Goal: Task Accomplishment & Management: Use online tool/utility

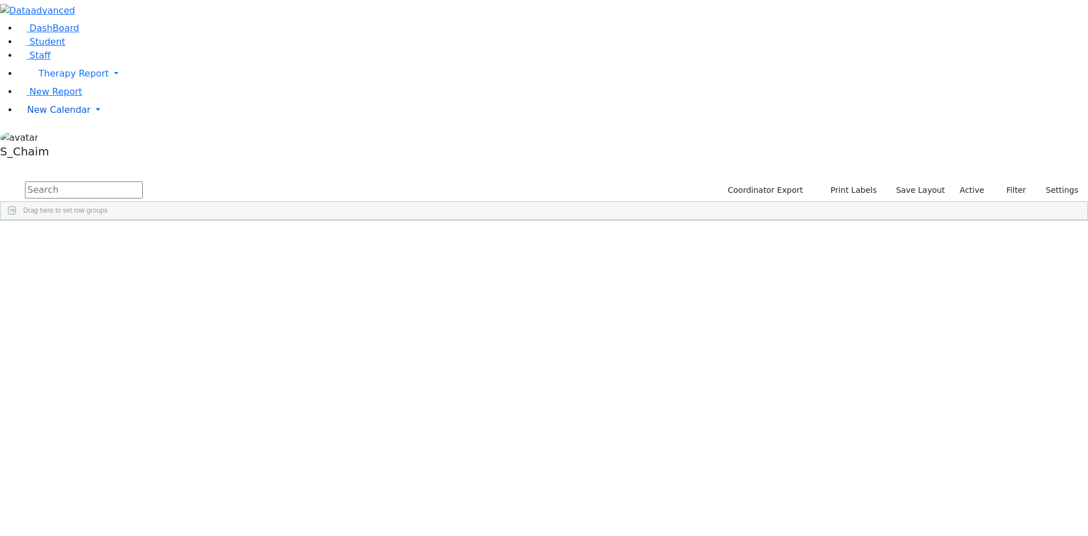
click at [64, 115] on span "New Calendar" at bounding box center [58, 109] width 63 height 11
click at [62, 151] on span "Teacher Report" at bounding box center [61, 146] width 68 height 11
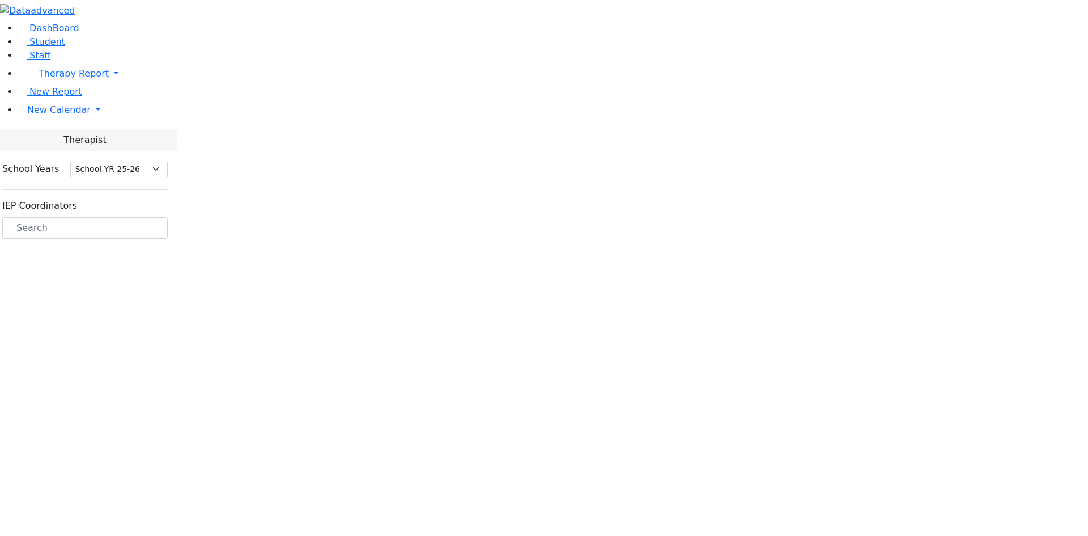
select select "212"
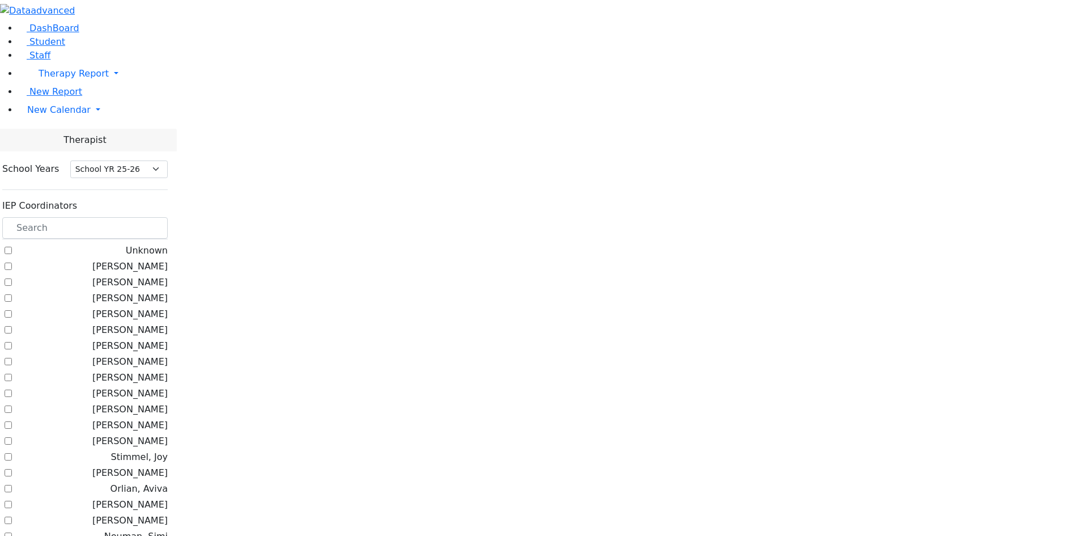
click at [168, 307] on label "[PERSON_NAME]" at bounding box center [129, 314] width 75 height 14
click at [12, 310] on input "[PERSON_NAME]" at bounding box center [8, 313] width 7 height 7
checkbox input "true"
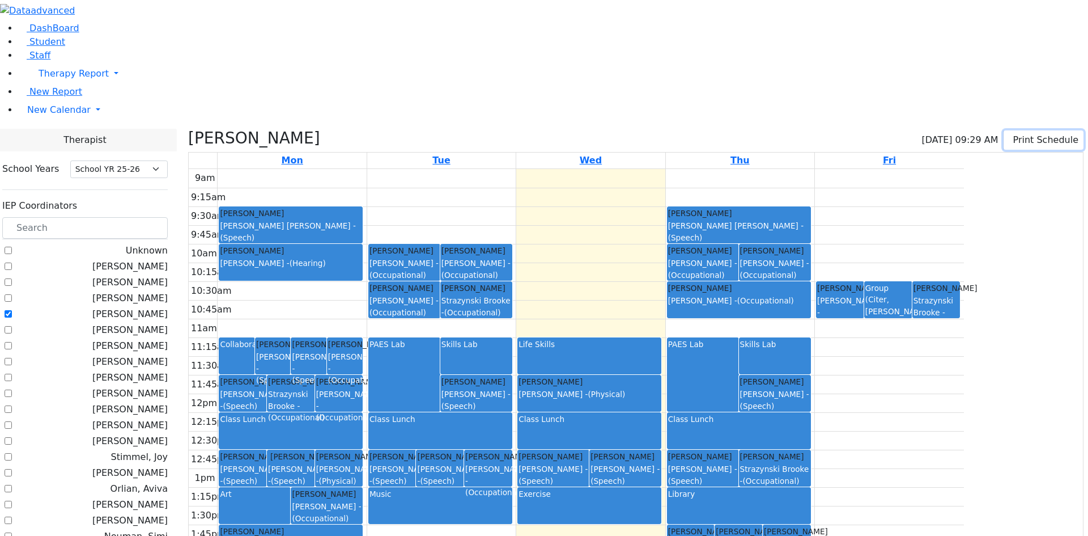
click at [1030, 130] on button "Print Schedule" at bounding box center [1044, 139] width 80 height 19
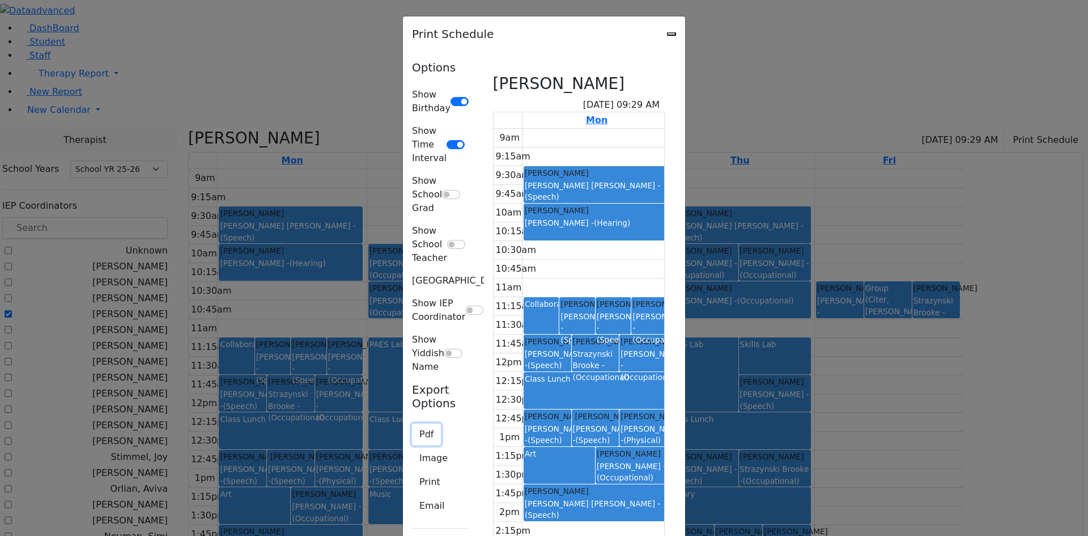
click at [412, 423] on button "Pdf" at bounding box center [426, 434] width 29 height 22
click at [412, 471] on button "Print" at bounding box center [430, 482] width 36 height 22
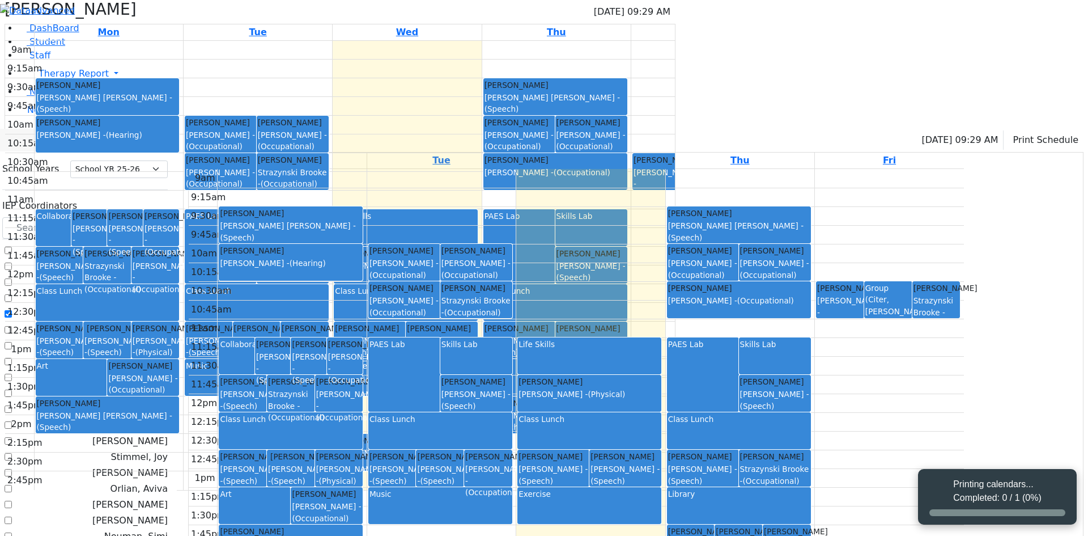
select select "212"
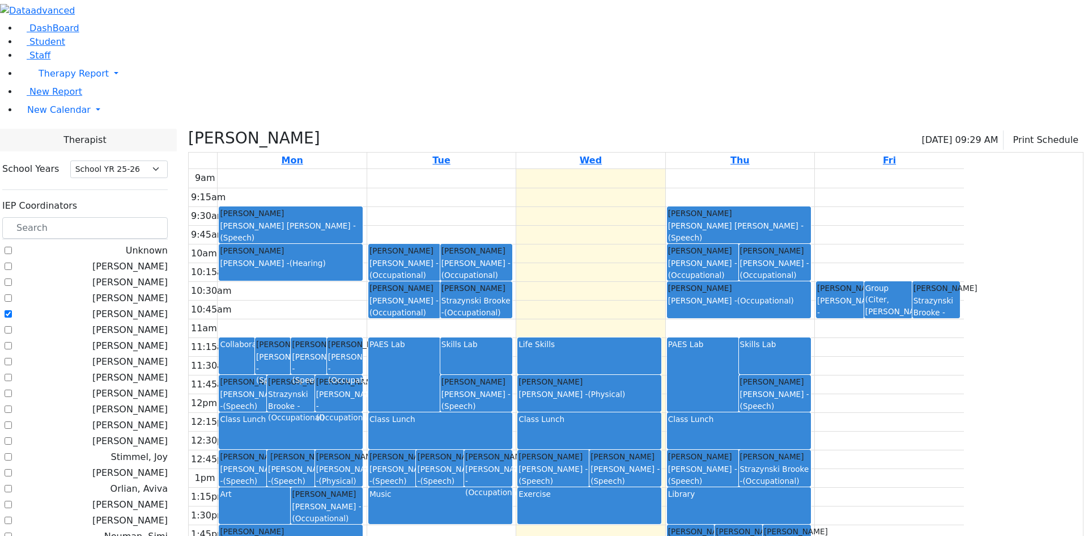
click at [168, 387] on label "[PERSON_NAME]" at bounding box center [129, 394] width 75 height 14
click at [12, 389] on input "[PERSON_NAME]" at bounding box center [8, 392] width 7 height 7
checkbox input "true"
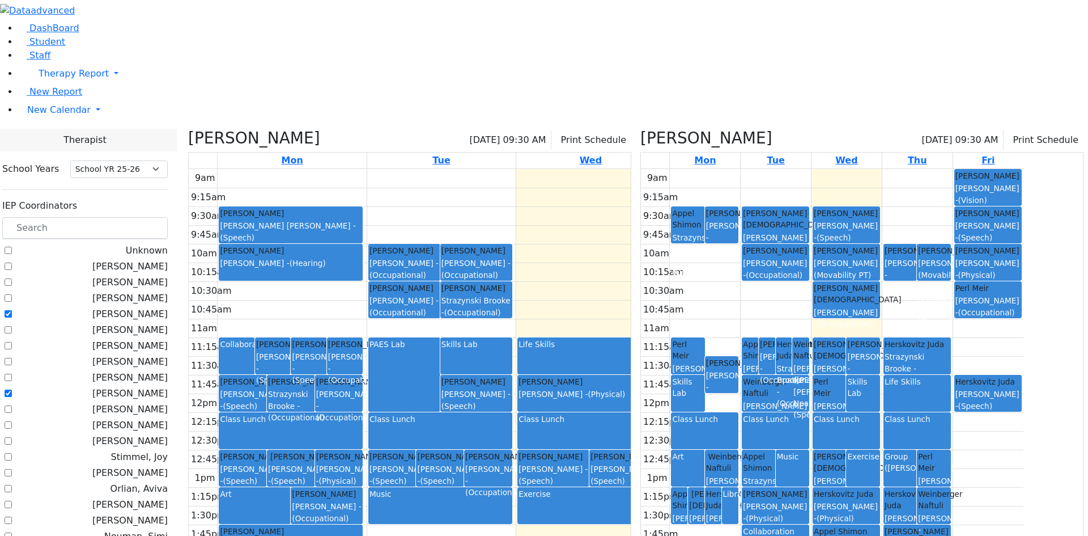
click at [156, 307] on label "[PERSON_NAME]" at bounding box center [129, 314] width 75 height 14
click at [12, 310] on input "[PERSON_NAME]" at bounding box center [8, 313] width 7 height 7
checkbox input "false"
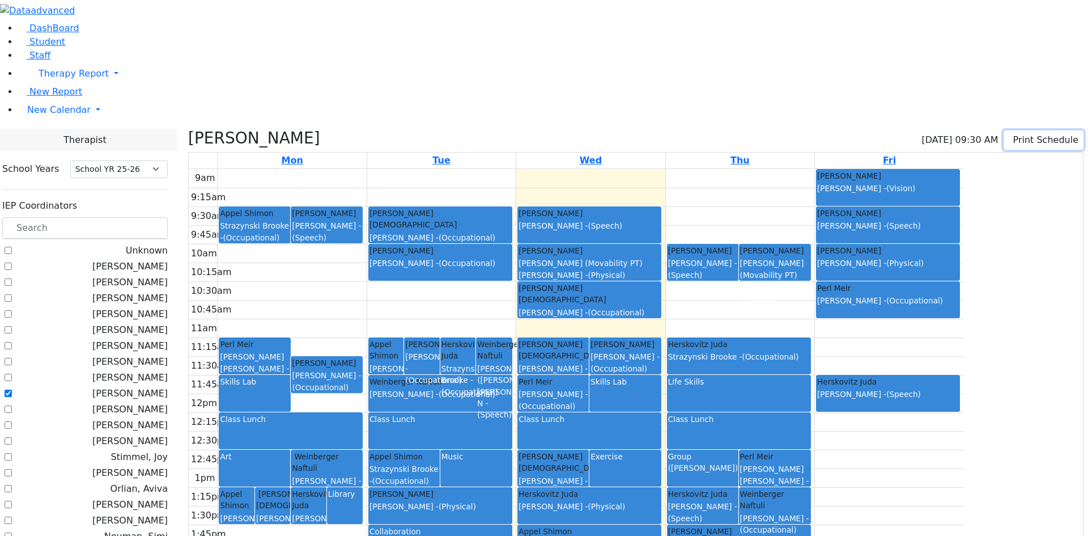
click at [1013, 130] on button "Print Schedule" at bounding box center [1044, 139] width 80 height 19
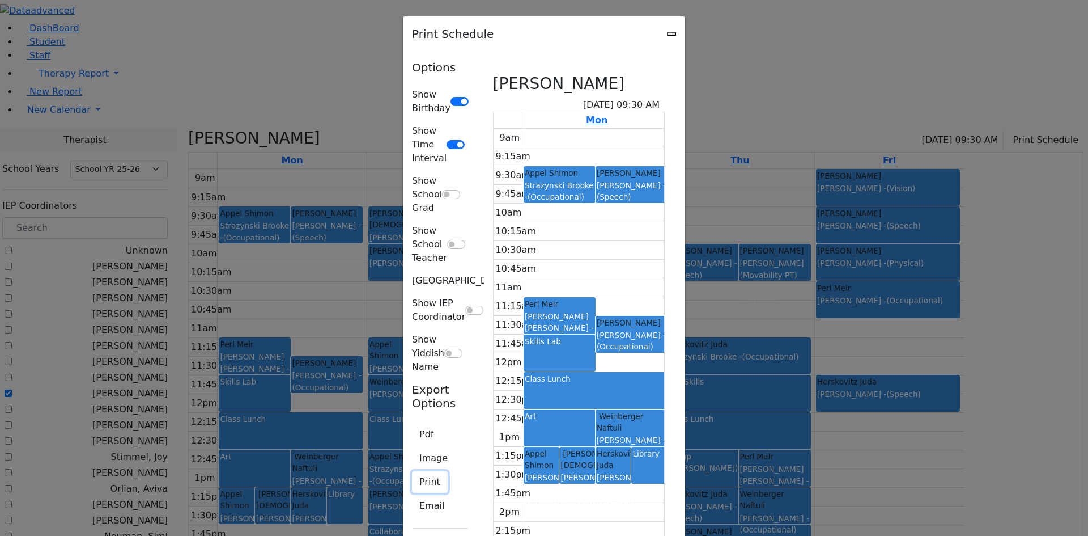
click at [412, 471] on button "Print" at bounding box center [430, 482] width 36 height 22
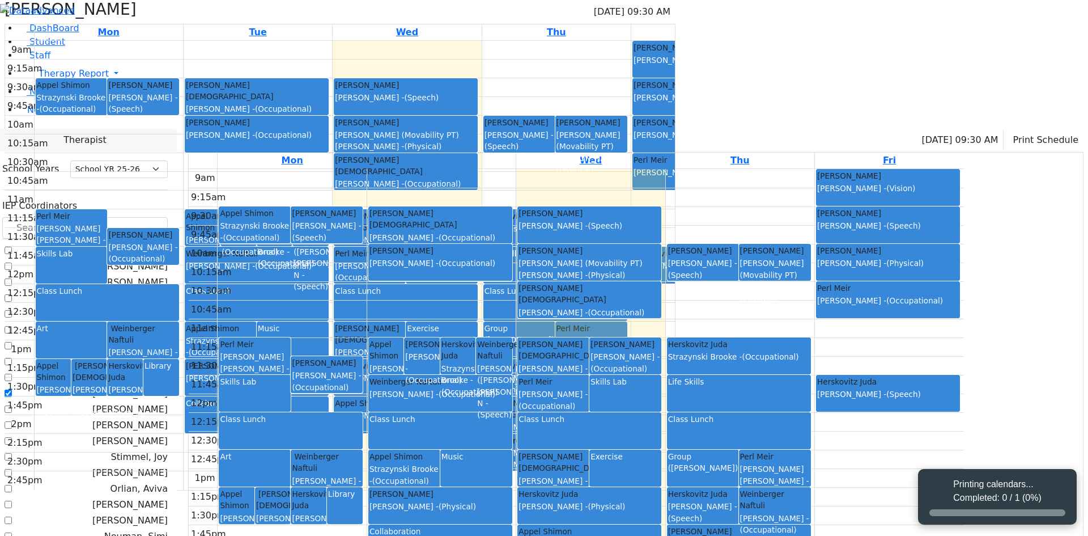
select select "212"
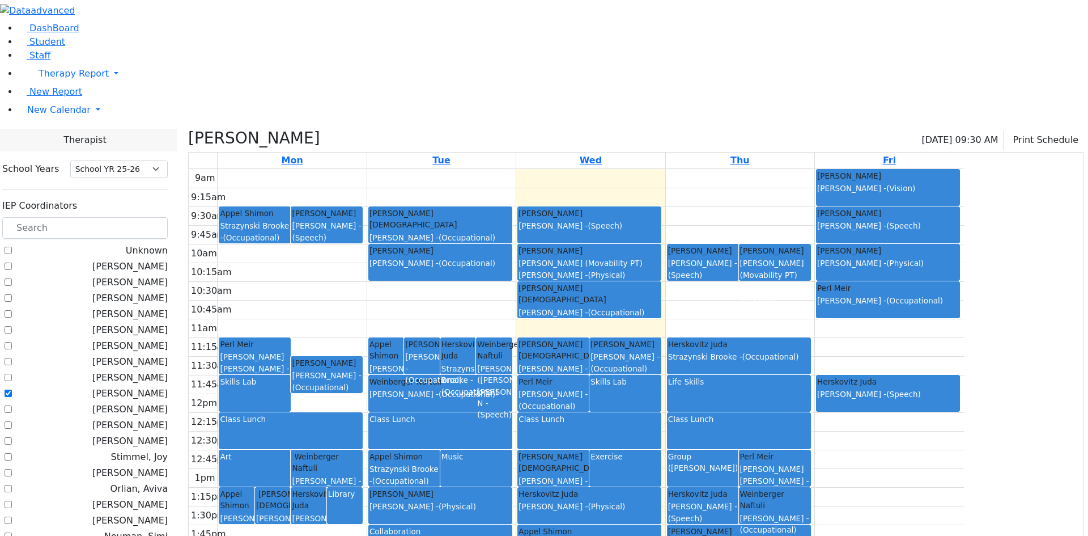
click at [168, 387] on label "[PERSON_NAME]" at bounding box center [129, 394] width 75 height 14
click at [12, 389] on input "[PERSON_NAME]" at bounding box center [8, 392] width 7 height 7
checkbox input "false"
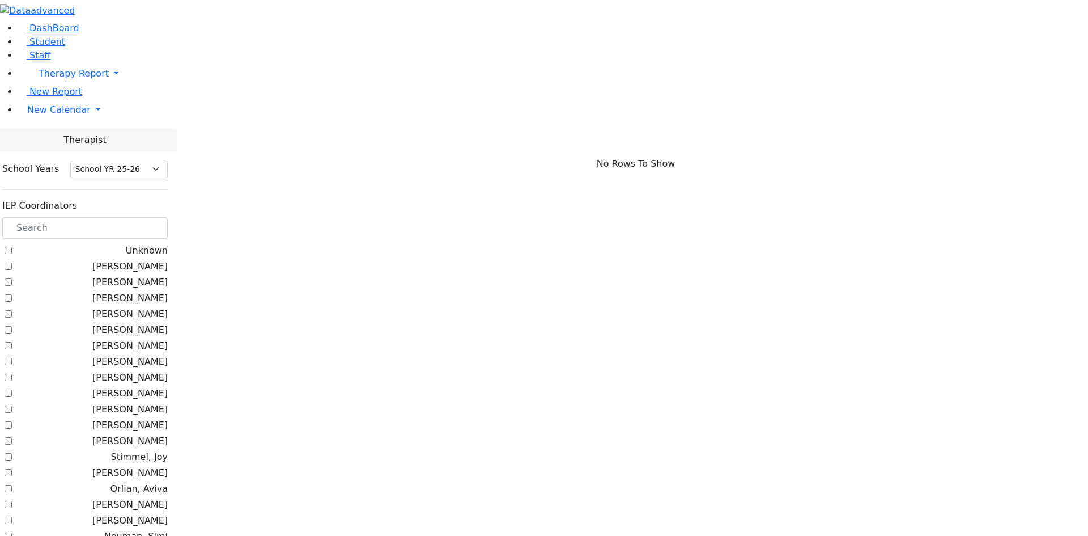
checkbox input "true"
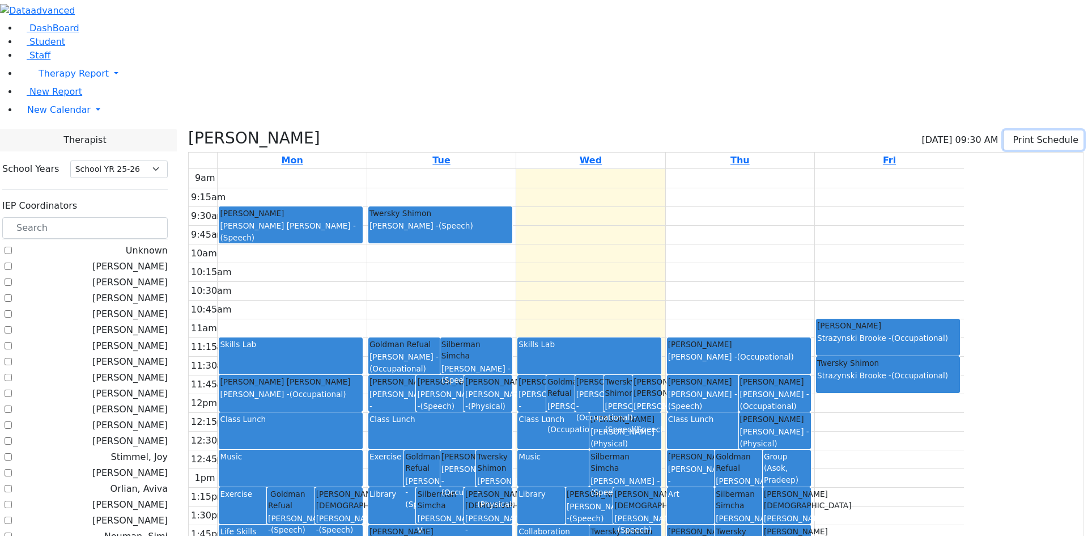
click at [1004, 130] on button "Print Schedule" at bounding box center [1044, 139] width 80 height 19
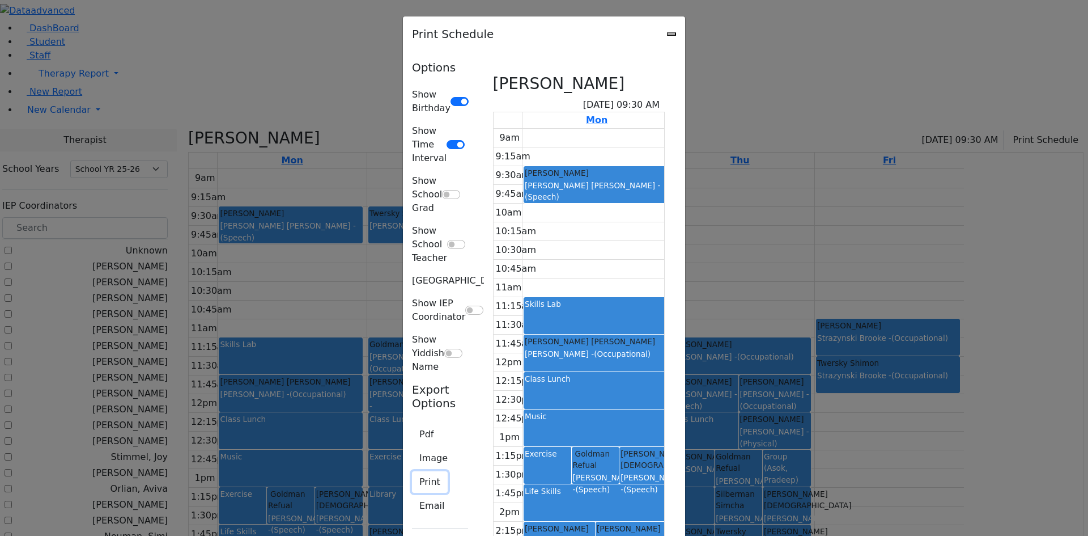
click at [412, 471] on button "Print" at bounding box center [430, 482] width 36 height 22
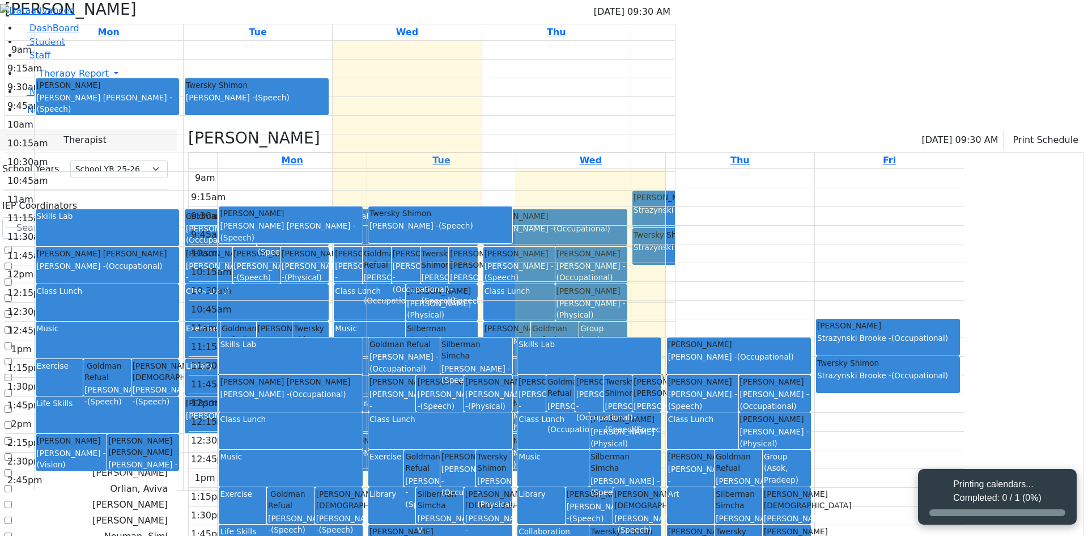
select select "212"
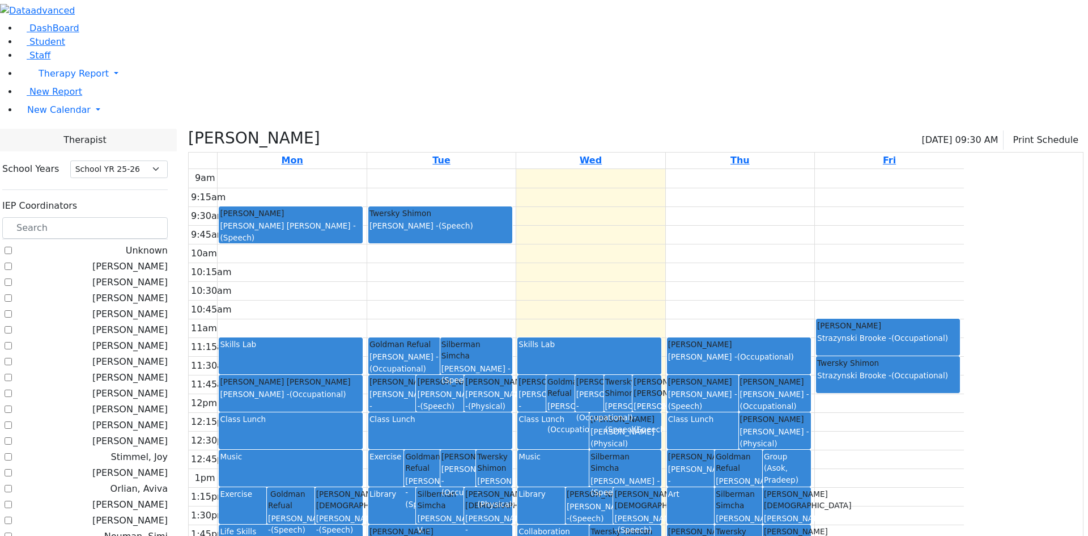
checkbox input "false"
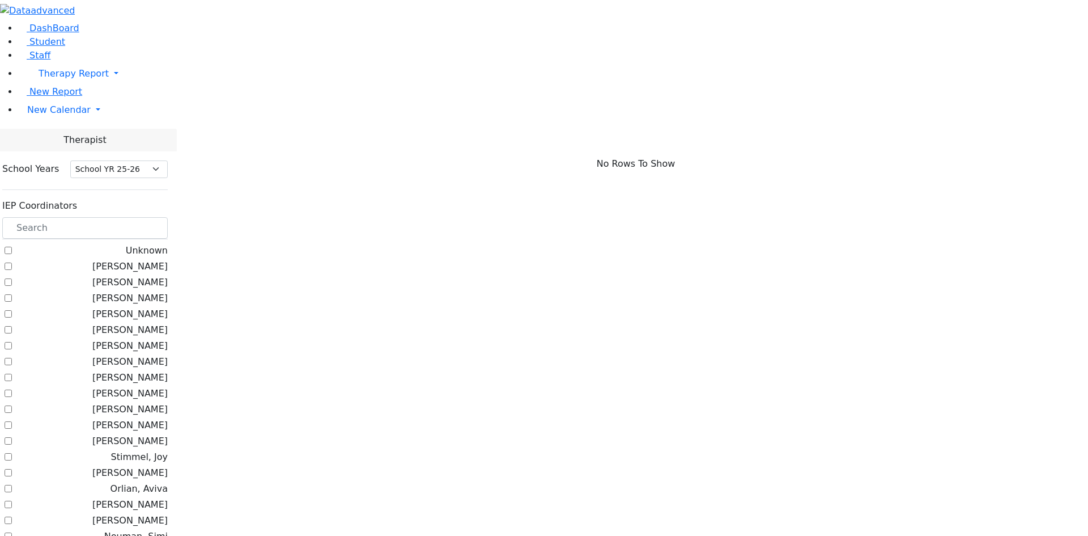
scroll to position [170, 0]
checkbox input "true"
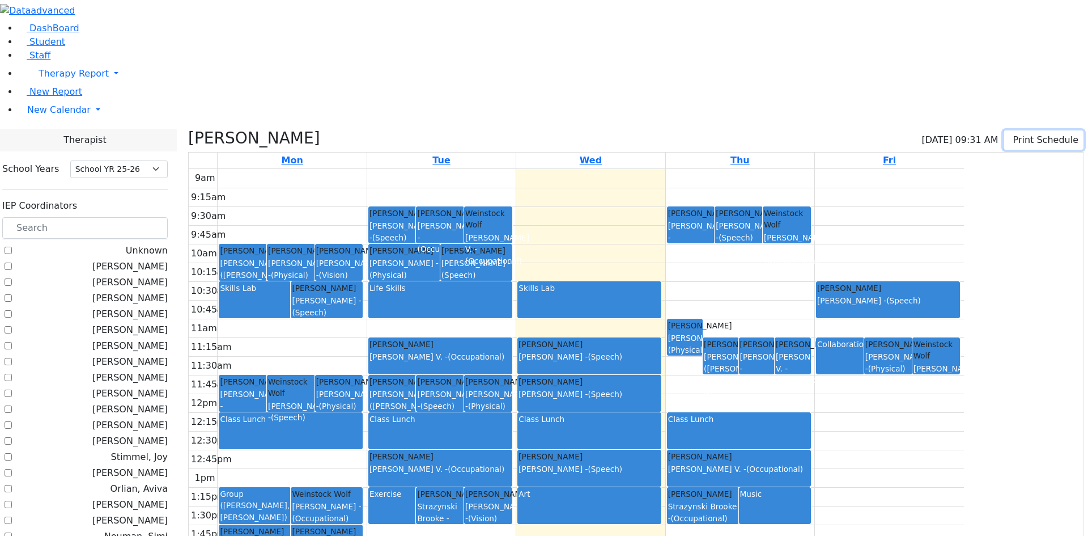
click at [1028, 130] on button "Print Schedule" at bounding box center [1044, 139] width 80 height 19
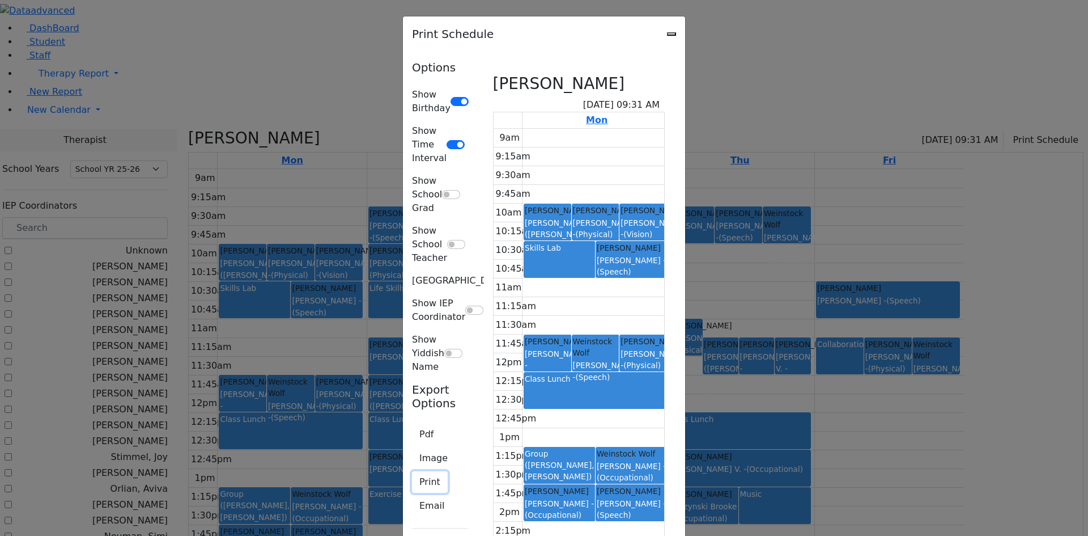
click at [412, 471] on button "Print" at bounding box center [430, 482] width 36 height 22
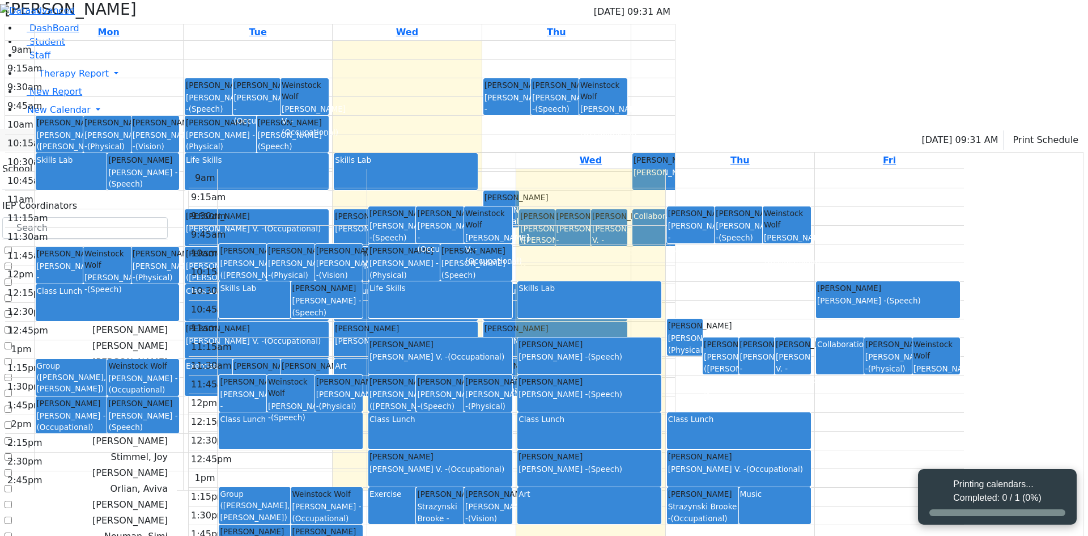
select select "212"
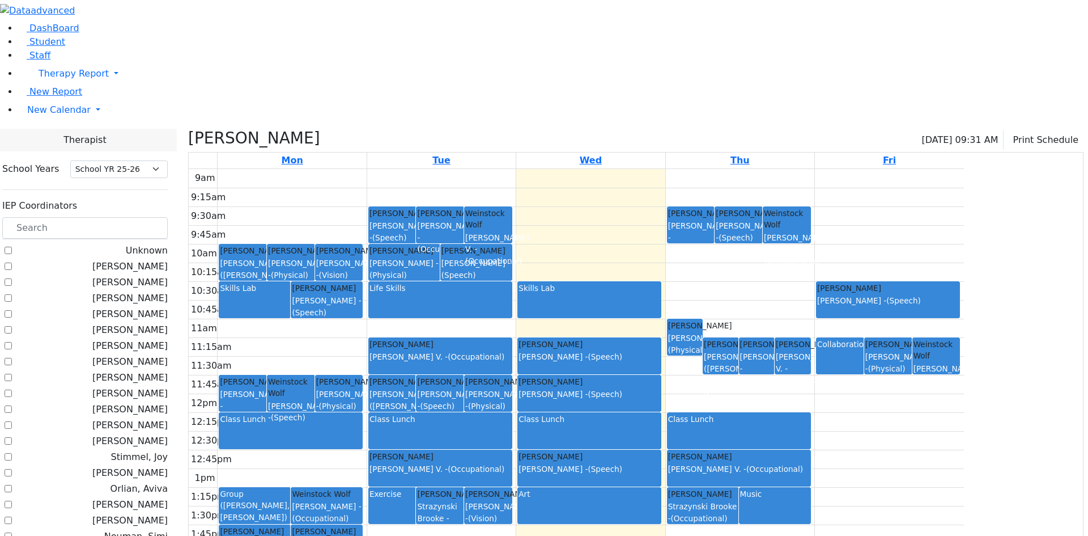
scroll to position [567, 0]
checkbox input "true"
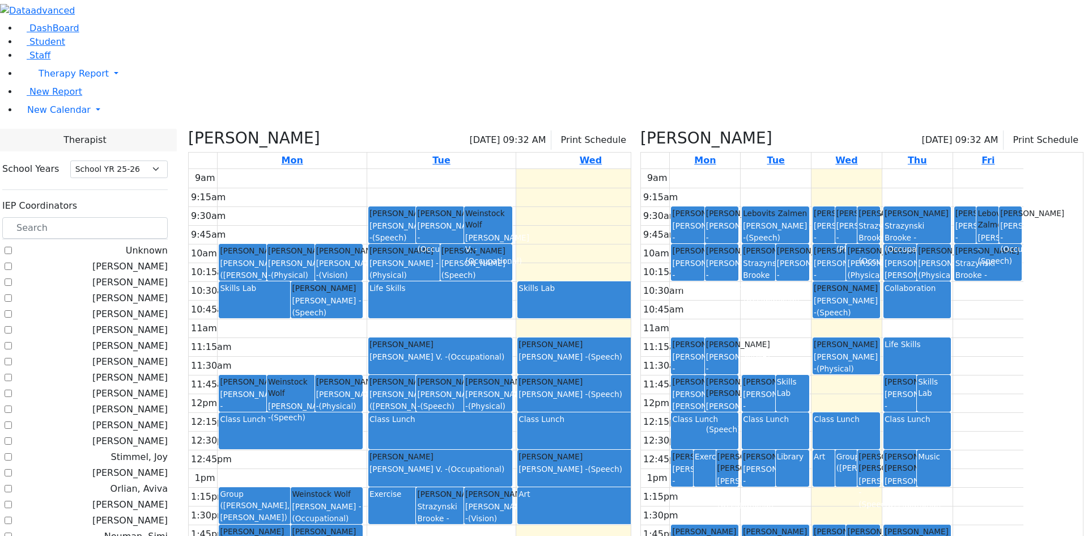
scroll to position [397, 0]
checkbox input "false"
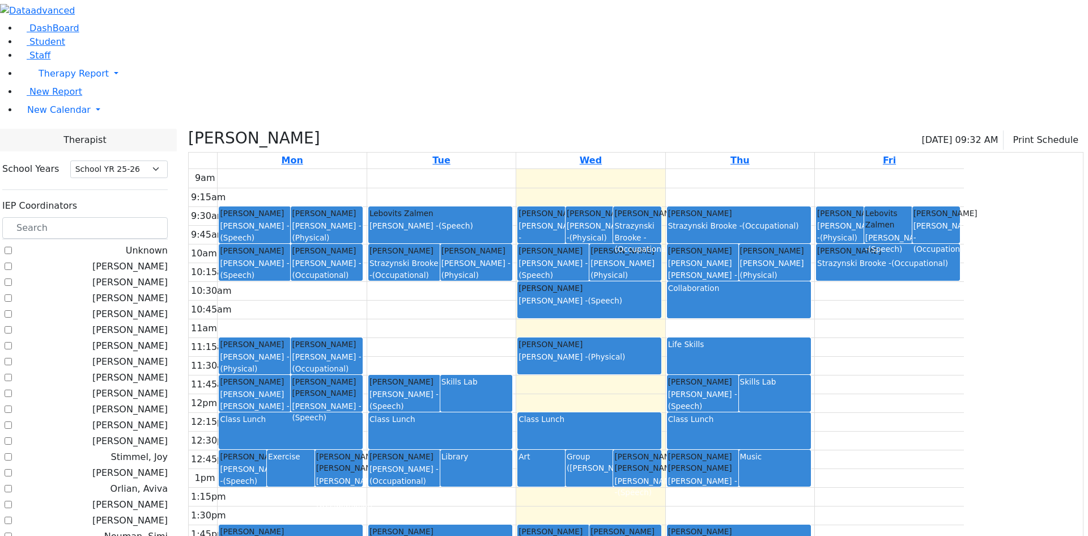
scroll to position [567, 0]
click at [1018, 130] on button "Print Schedule" at bounding box center [1044, 139] width 80 height 19
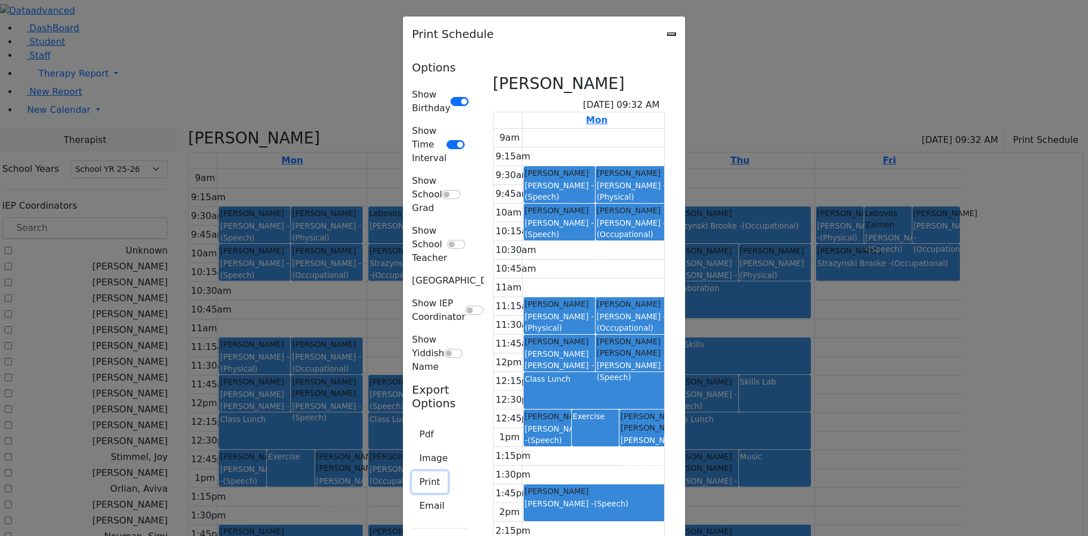
click at [412, 471] on button "Print" at bounding box center [430, 482] width 36 height 22
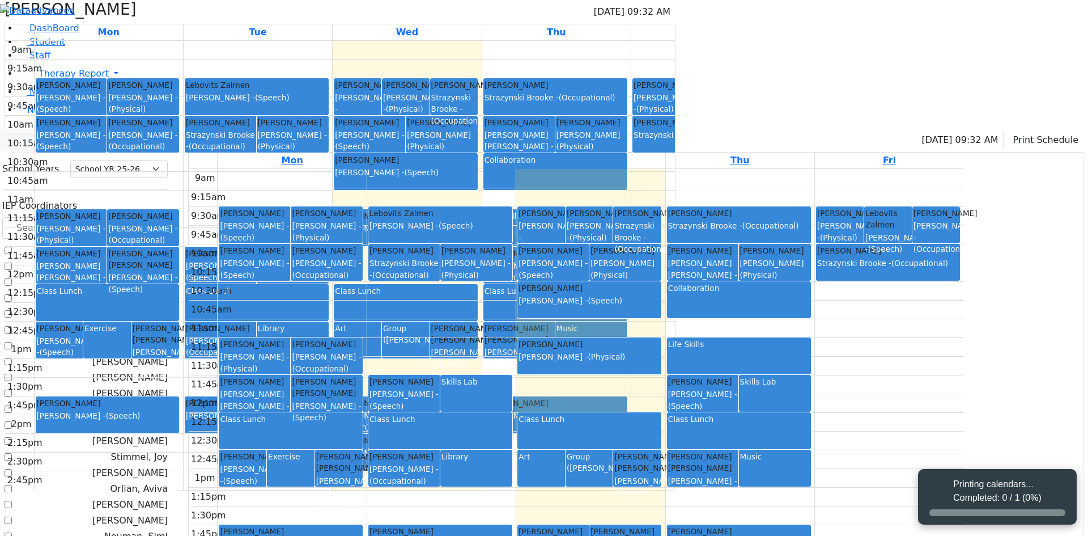
select select "212"
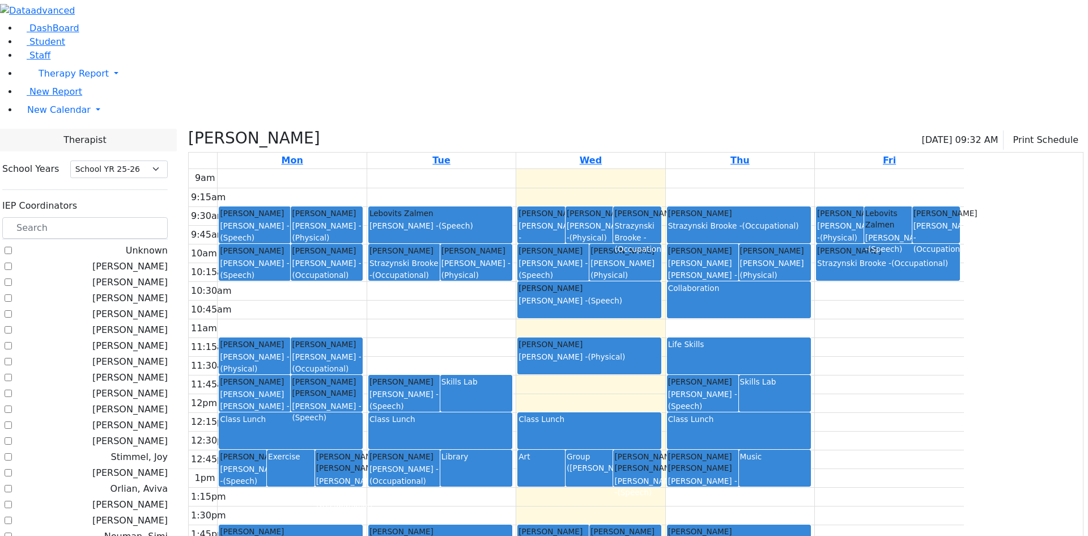
checkbox input "false"
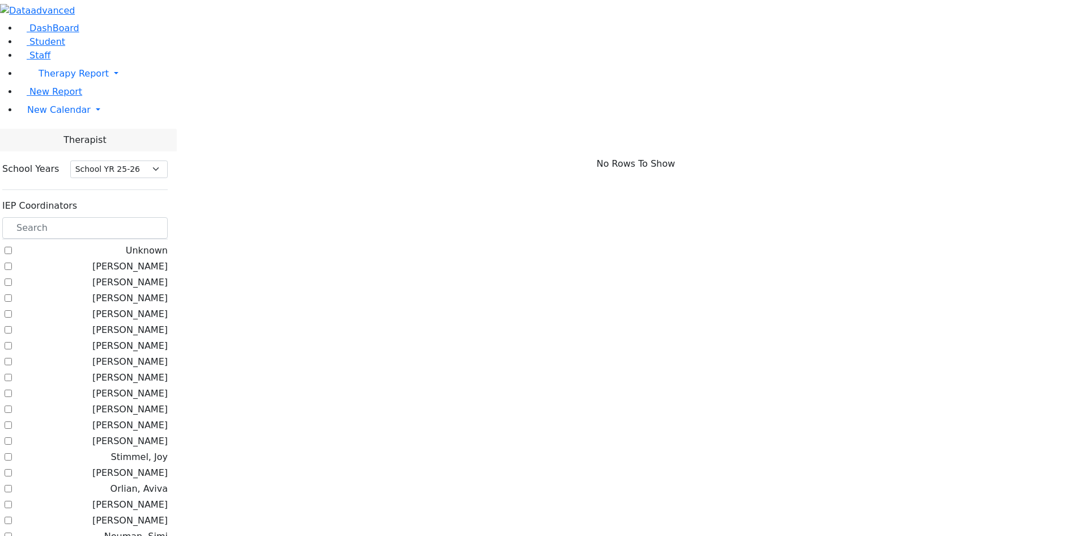
scroll to position [694, 0]
checkbox input "true"
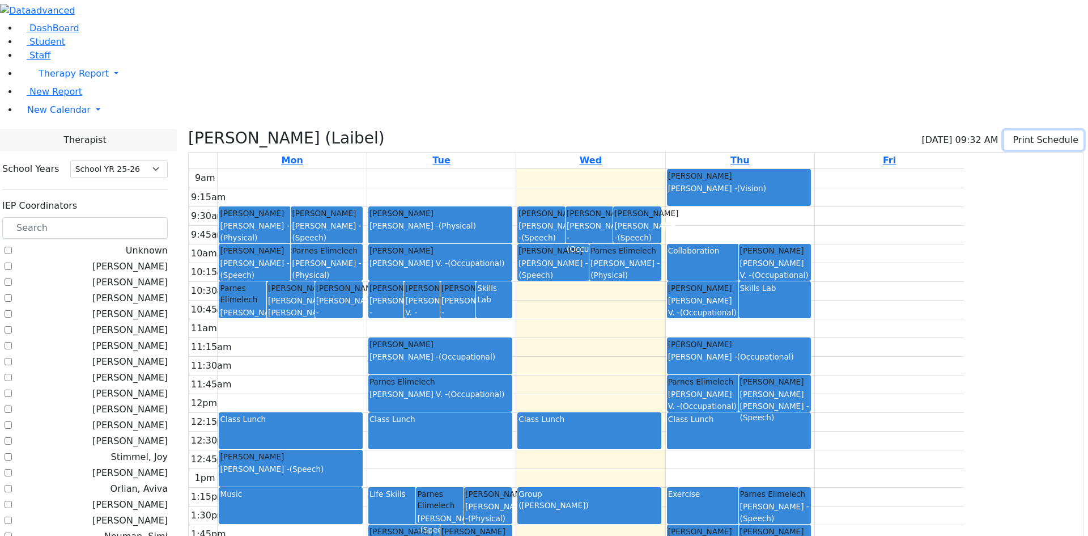
click at [1010, 130] on button "Print Schedule" at bounding box center [1044, 139] width 80 height 19
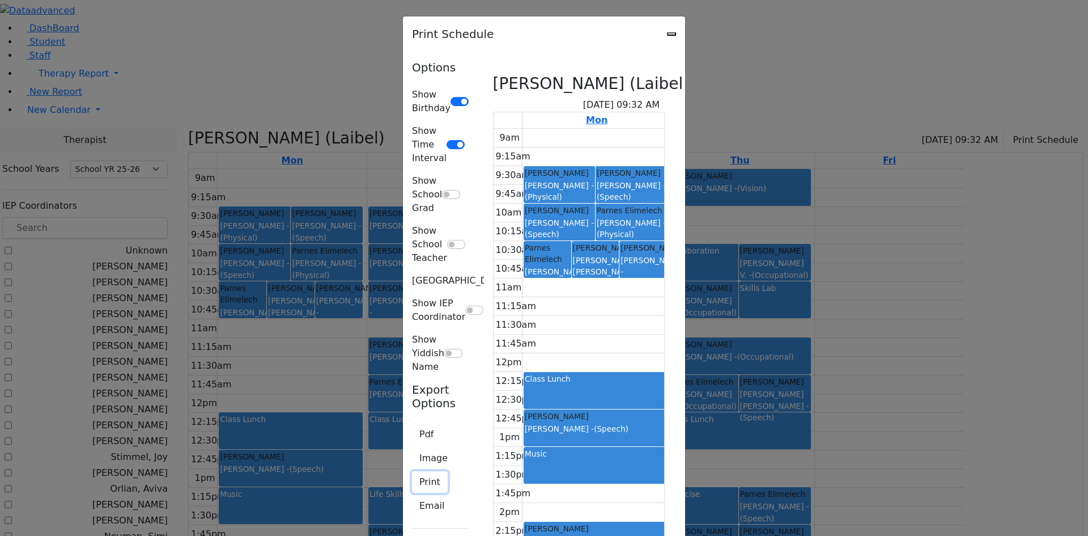
click at [412, 471] on button "Print" at bounding box center [430, 482] width 36 height 22
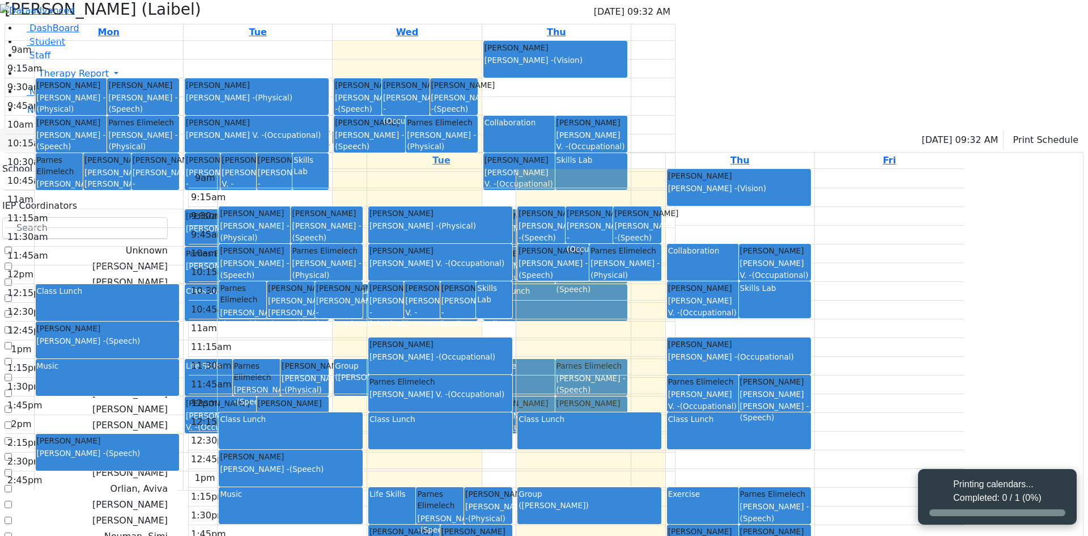
select select "212"
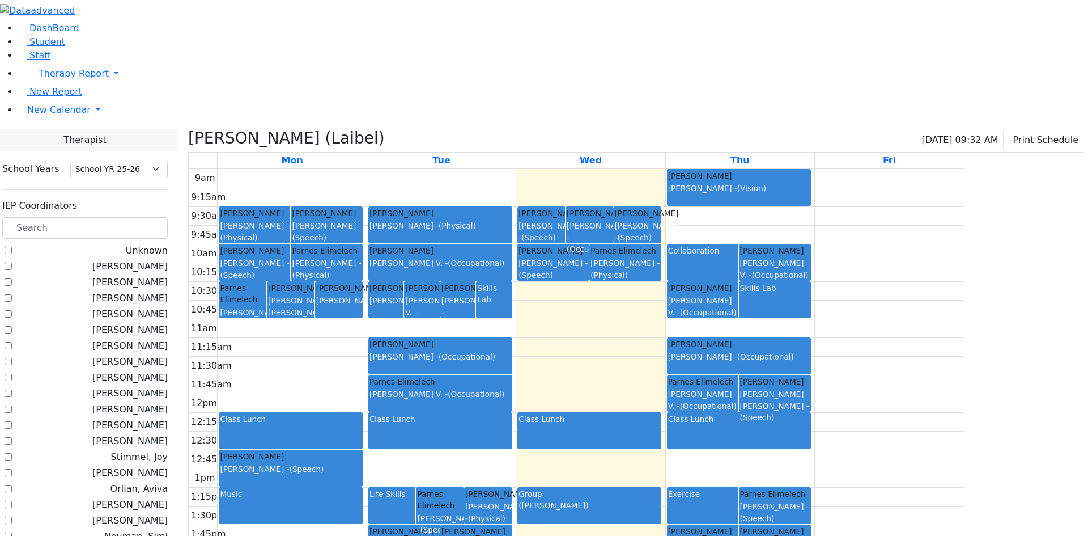
checkbox input "false"
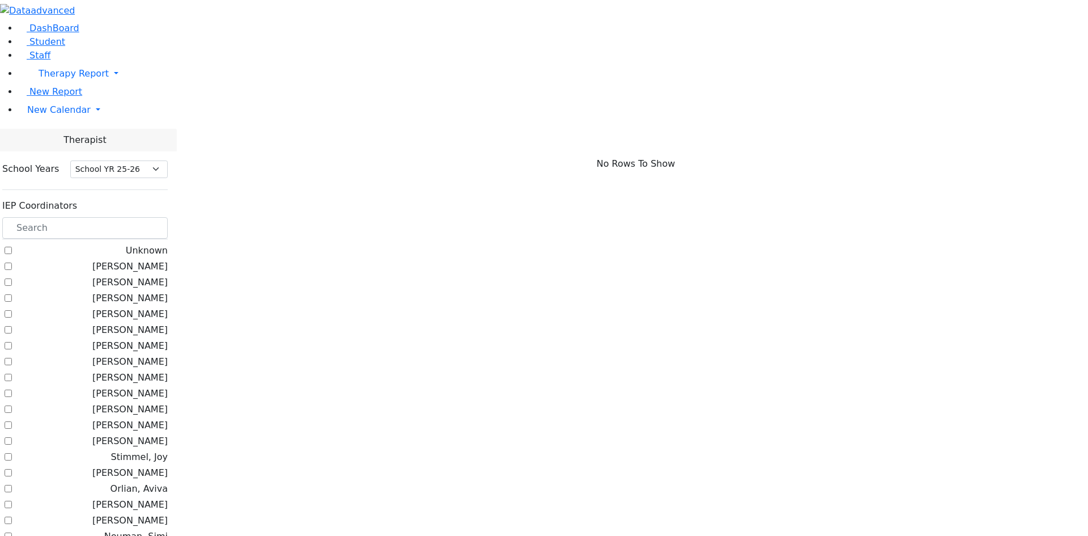
checkbox input "true"
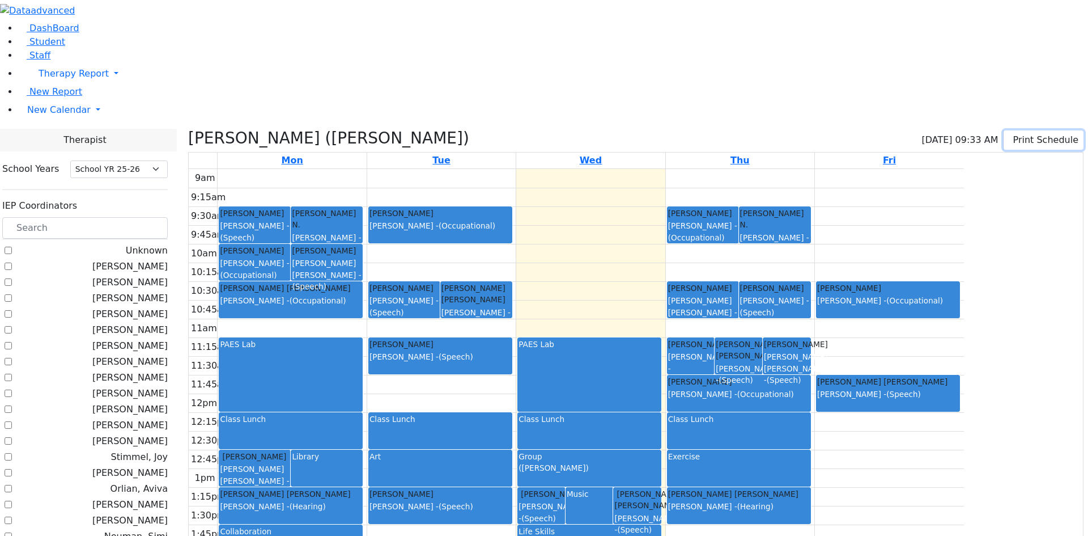
click at [1020, 130] on button "Print Schedule" at bounding box center [1044, 139] width 80 height 19
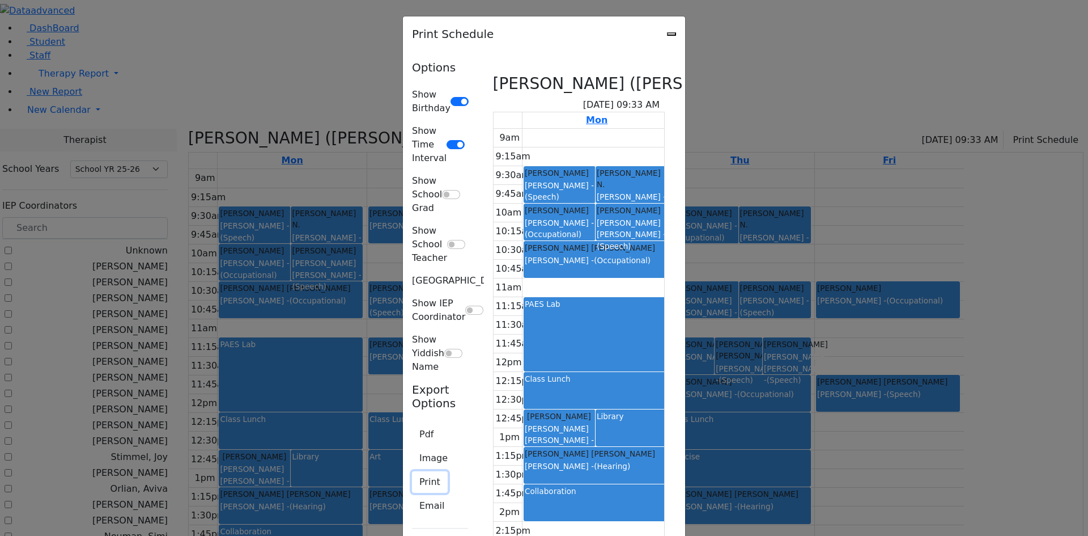
click at [412, 471] on button "Print" at bounding box center [430, 482] width 36 height 22
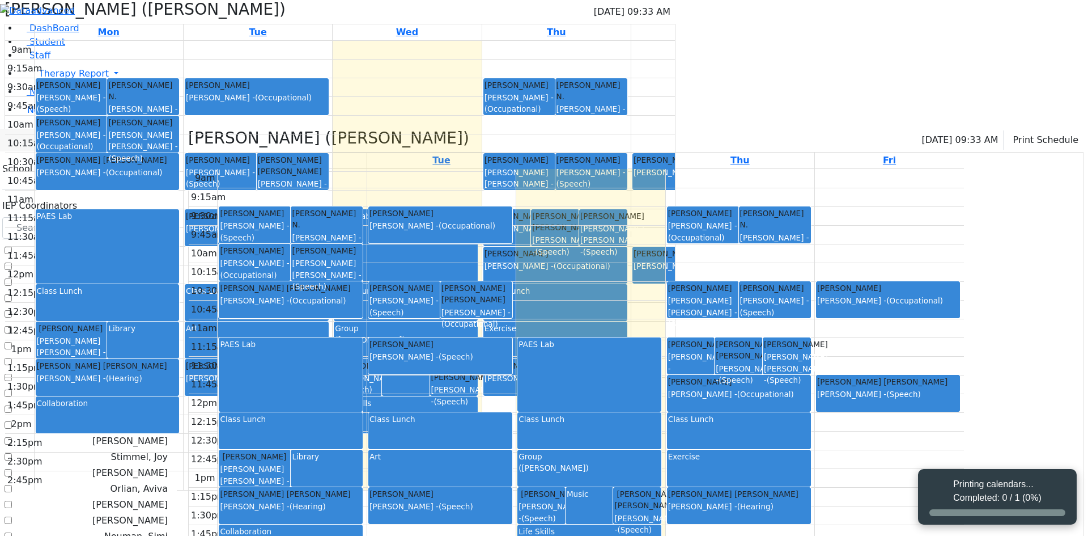
select select "212"
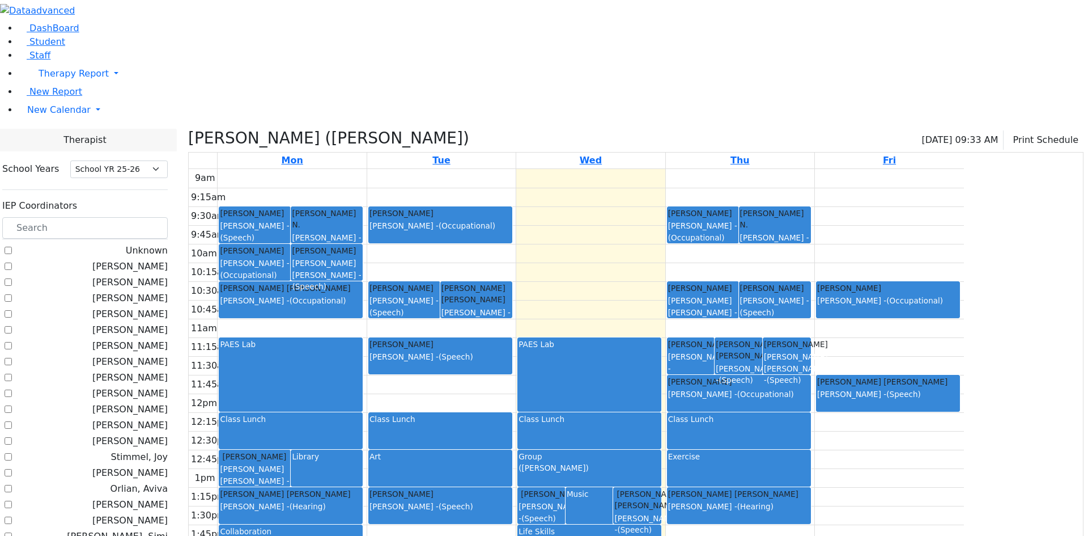
select select "212"
